Goal: Use online tool/utility: Use online tool/utility

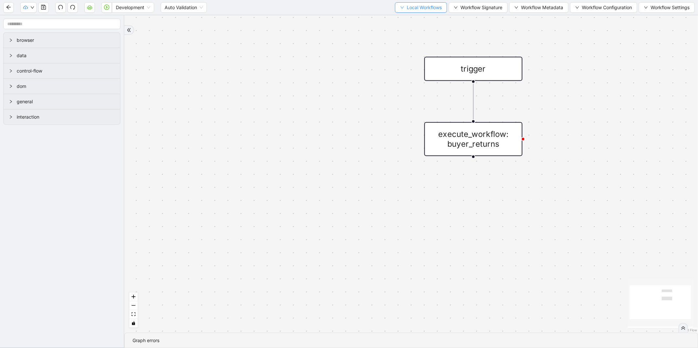
click at [427, 9] on span "Local Workflows" at bounding box center [424, 7] width 35 height 7
click at [408, 18] on span "Select" at bounding box center [417, 19] width 43 height 7
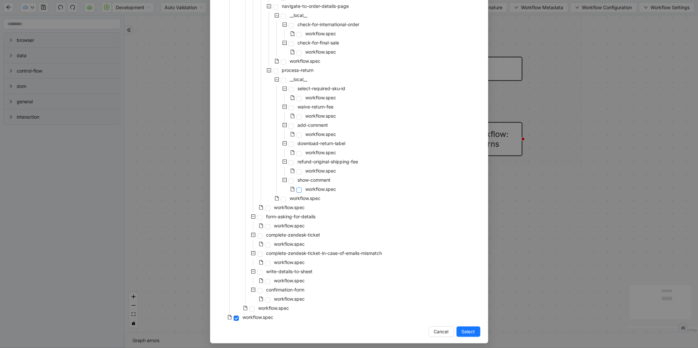
scroll to position [160, 0]
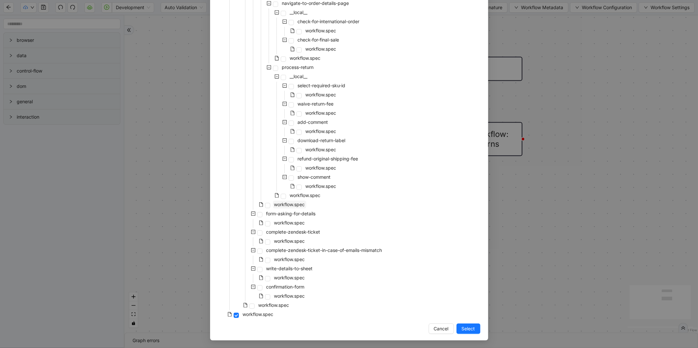
click at [290, 204] on span "workflow.spec" at bounding box center [289, 205] width 31 height 6
click at [296, 198] on span "workflow.spec" at bounding box center [305, 196] width 33 height 8
click at [470, 329] on span "Select" at bounding box center [468, 328] width 13 height 7
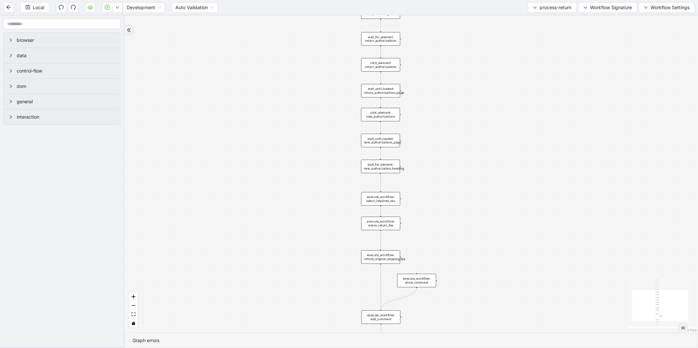
drag, startPoint x: 552, startPoint y: 215, endPoint x: 422, endPoint y: 66, distance: 196.9
click at [422, 66] on div "trigger wait_for_element: return_authorizations click_element: return_authoriza…" at bounding box center [410, 174] width 573 height 318
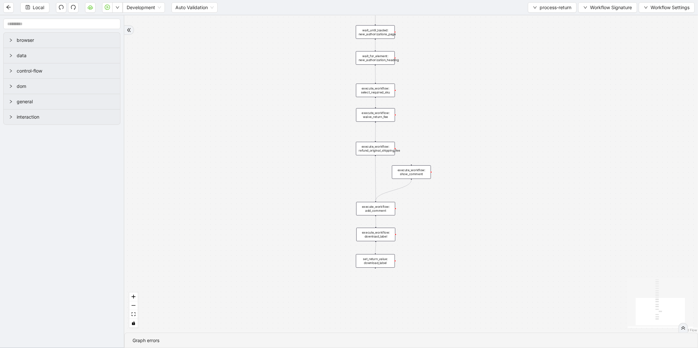
drag, startPoint x: 432, startPoint y: 211, endPoint x: 427, endPoint y: 102, distance: 109.1
click at [427, 102] on div "trigger wait_for_element: return_authorizations click_element: return_authoriza…" at bounding box center [410, 174] width 573 height 318
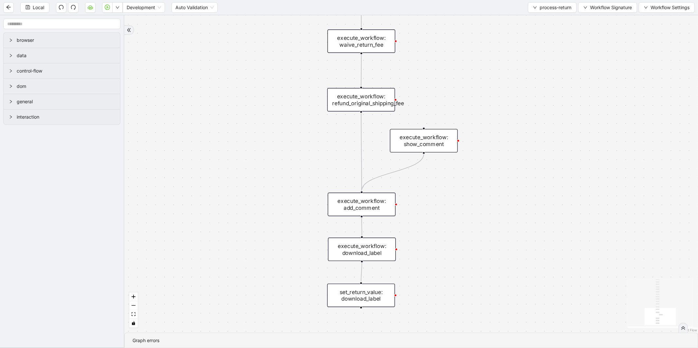
click at [368, 196] on div "execute_workflow: add_comment" at bounding box center [362, 205] width 68 height 24
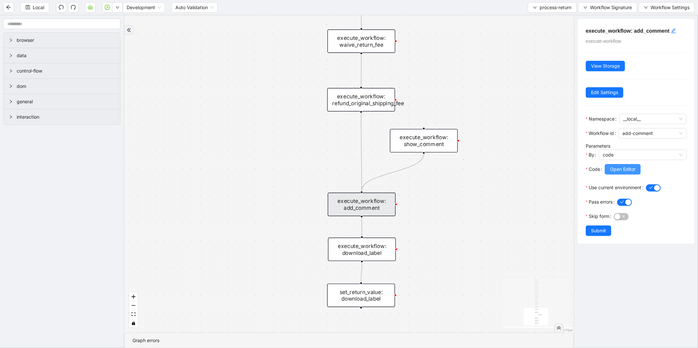
click at [627, 172] on span "Open Editor" at bounding box center [623, 169] width 26 height 7
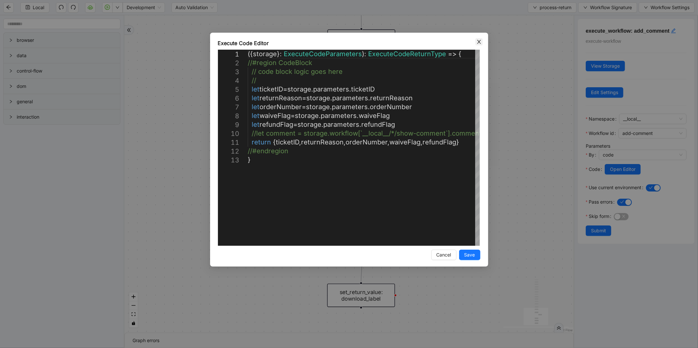
click at [481, 40] on icon "close" at bounding box center [478, 41] width 5 height 5
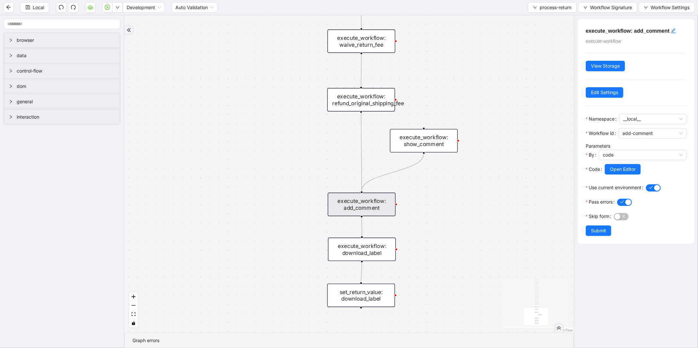
click at [535, 13] on div "Local Development Auto Validation process-return Workflow Signature Workflow Se…" at bounding box center [349, 7] width 698 height 15
click at [543, 10] on span "process-return" at bounding box center [555, 7] width 32 height 7
click at [540, 16] on span "Select" at bounding box center [550, 19] width 39 height 7
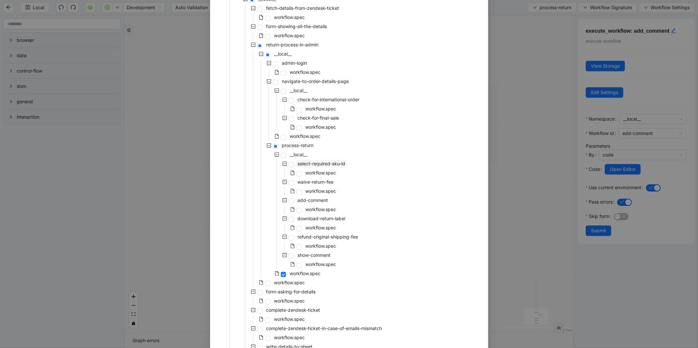
scroll to position [87, 0]
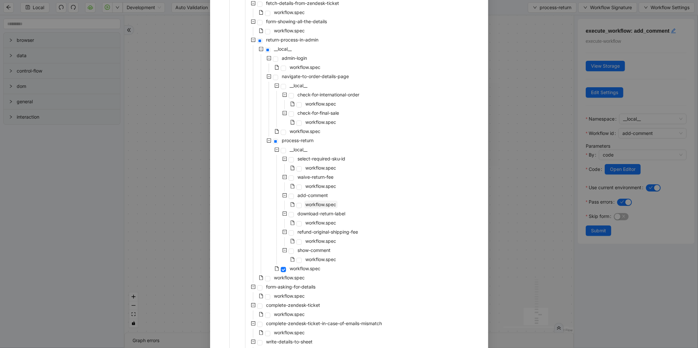
click at [317, 206] on span "workflow.spec" at bounding box center [321, 205] width 31 height 6
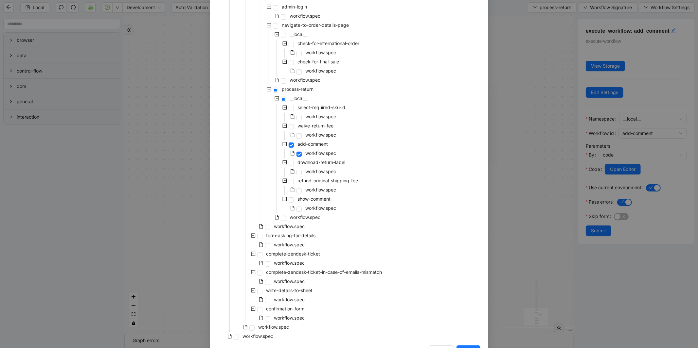
scroll to position [160, 0]
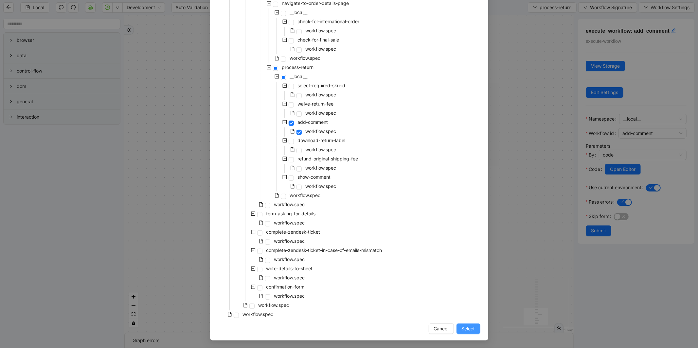
click at [467, 324] on button "Select" at bounding box center [468, 329] width 24 height 10
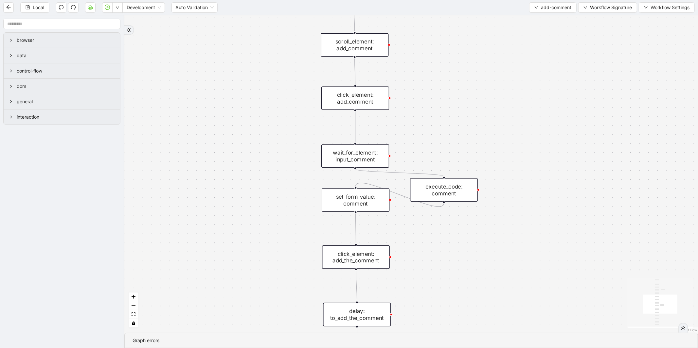
drag, startPoint x: 420, startPoint y: 83, endPoint x: 415, endPoint y: 303, distance: 219.2
click at [415, 303] on div "trigger go_to_url: order_details_page wait_for_element: add_comment scroll_elem…" at bounding box center [410, 174] width 573 height 318
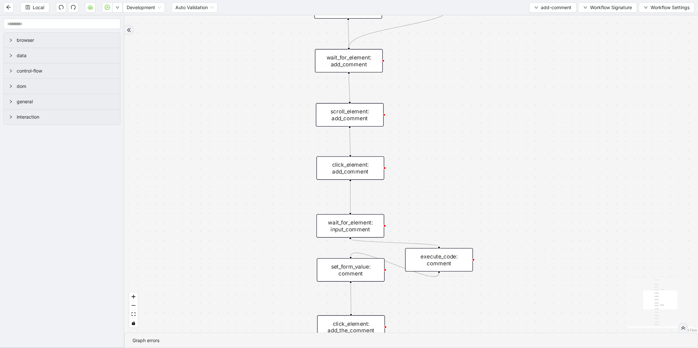
drag, startPoint x: 475, startPoint y: 104, endPoint x: 460, endPoint y: 280, distance: 177.0
click at [460, 280] on div "trigger go_to_url: order_details_page wait_for_element: add_comment scroll_elem…" at bounding box center [410, 174] width 573 height 318
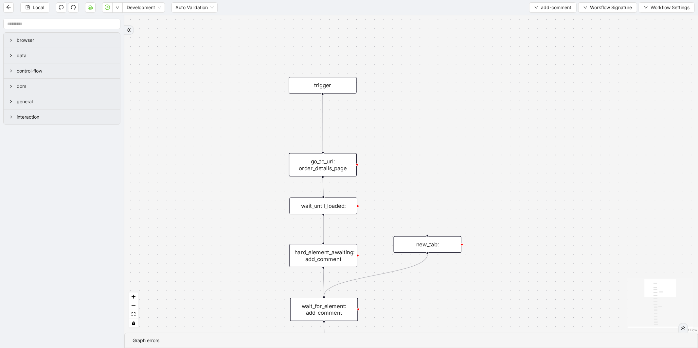
drag, startPoint x: 484, startPoint y: 120, endPoint x: 470, endPoint y: 263, distance: 143.0
click at [470, 263] on div "trigger go_to_url: order_details_page wait_for_element: add_comment scroll_elem…" at bounding box center [410, 174] width 573 height 318
click at [339, 167] on div "go_to_url: order_details_page" at bounding box center [323, 165] width 68 height 24
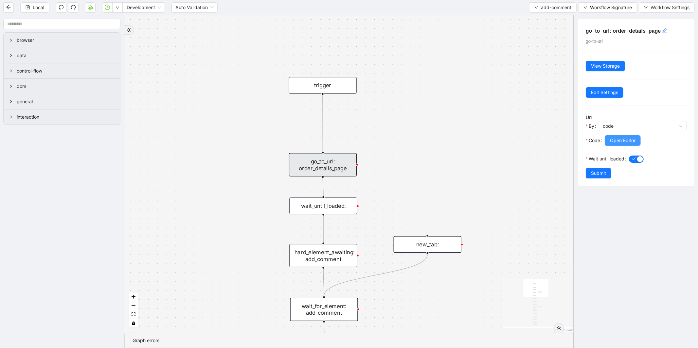
click at [614, 144] on span "Open Editor" at bounding box center [623, 140] width 26 height 7
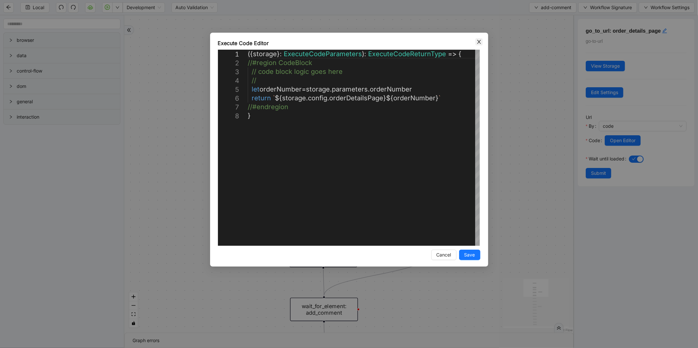
click at [479, 41] on icon "close" at bounding box center [478, 41] width 5 height 5
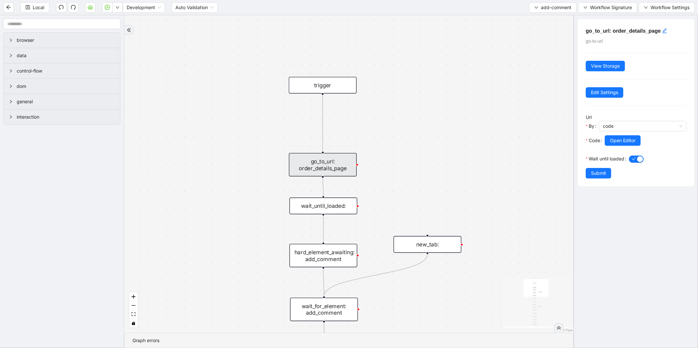
drag, startPoint x: 553, startPoint y: 8, endPoint x: 547, endPoint y: 17, distance: 11.3
click at [553, 8] on span "add-comment" at bounding box center [556, 7] width 30 height 7
click at [547, 18] on span "Select" at bounding box center [551, 19] width 37 height 7
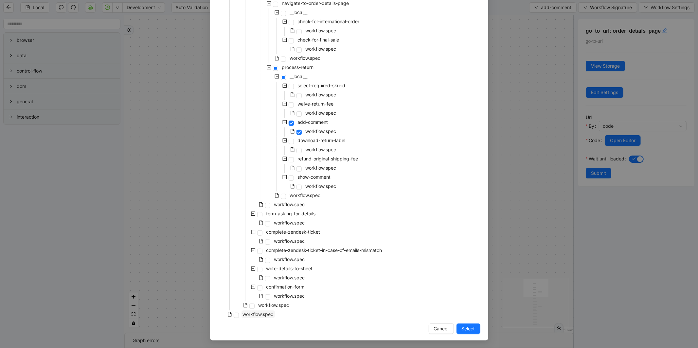
click at [259, 316] on span "workflow.spec" at bounding box center [258, 315] width 31 height 6
click at [462, 329] on span "Select" at bounding box center [468, 328] width 13 height 7
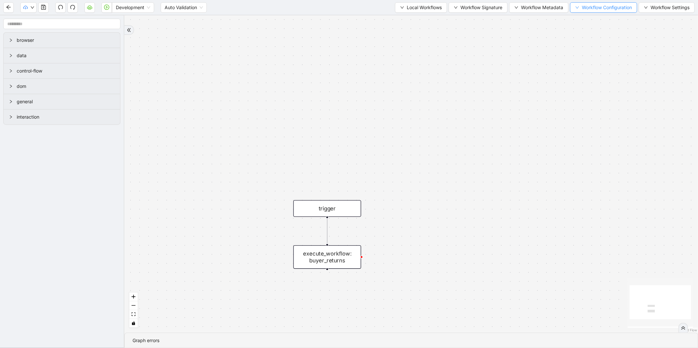
click at [594, 8] on span "Workflow Configuration" at bounding box center [607, 7] width 50 height 7
click at [588, 26] on li "Value" at bounding box center [602, 30] width 66 height 10
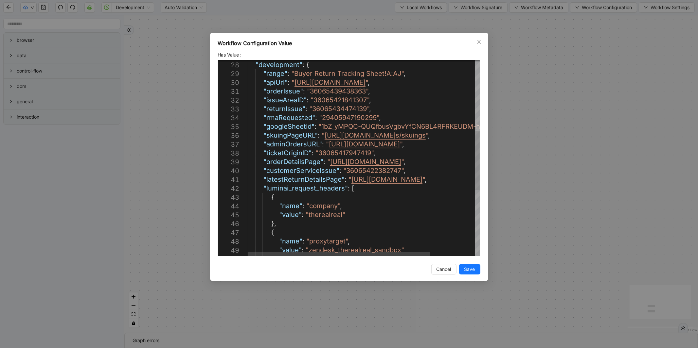
type textarea "**********"
drag, startPoint x: 328, startPoint y: 163, endPoint x: 466, endPoint y: 164, distance: 137.7
